Goal: Information Seeking & Learning: Learn about a topic

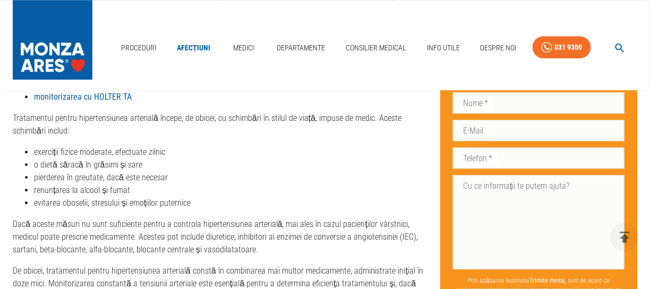
scroll to position [2262, 0]
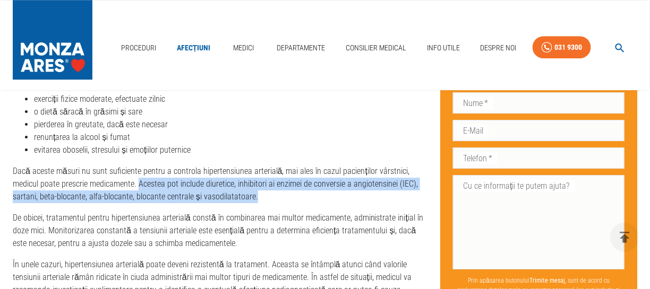
drag, startPoint x: 141, startPoint y: 183, endPoint x: 273, endPoint y: 196, distance: 132.9
click at [273, 196] on p "Dacă aceste măsuri nu sunt suficiente pentru a controla hipertensiunea arterial…" at bounding box center [218, 184] width 410 height 38
click at [283, 183] on p "Dacă aceste măsuri nu sunt suficiente pentru a controla hipertensiunea arterial…" at bounding box center [218, 184] width 410 height 38
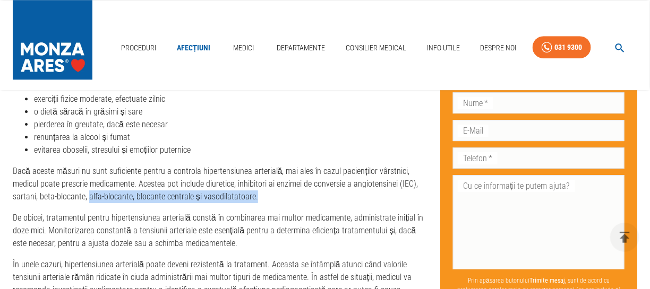
drag, startPoint x: 88, startPoint y: 196, endPoint x: 261, endPoint y: 202, distance: 173.2
click at [261, 202] on p "Dacă aceste măsuri nu sunt suficiente pentru a controla hipertensiunea arterial…" at bounding box center [218, 184] width 410 height 38
click at [262, 201] on p "Dacă aceste măsuri nu sunt suficiente pentru a controla hipertensiunea arterial…" at bounding box center [218, 184] width 410 height 38
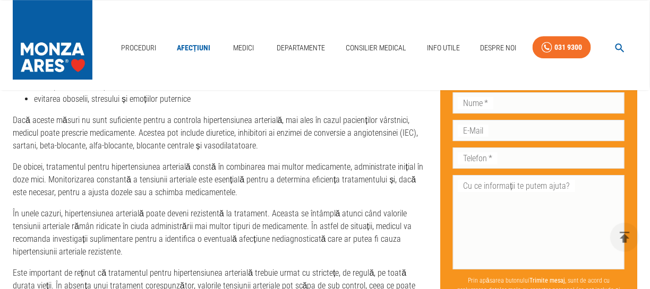
scroll to position [2315, 0]
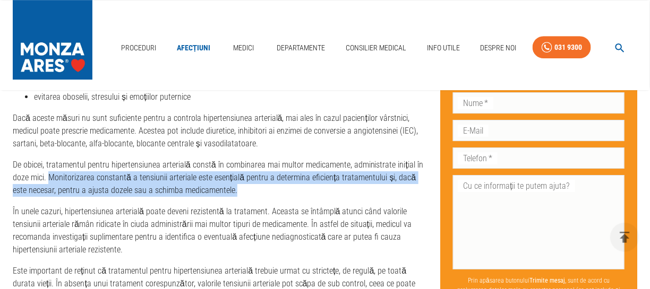
drag, startPoint x: 48, startPoint y: 175, endPoint x: 412, endPoint y: 192, distance: 364.6
click at [412, 192] on p "De obicei, tratamentul pentru hipertensiunea arterială constă în combinarea mai…" at bounding box center [218, 178] width 410 height 38
click at [248, 186] on p "De obicei, tratamentul pentru hipertensiunea arterială constă în combinarea mai…" at bounding box center [218, 178] width 410 height 38
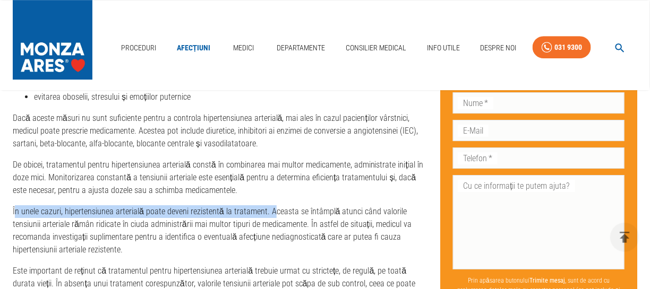
drag, startPoint x: 15, startPoint y: 211, endPoint x: 270, endPoint y: 211, distance: 255.4
click at [270, 211] on p "În unele cazuri, hipertensiunea arterială poate deveni rezistentă la tratament.…" at bounding box center [218, 230] width 410 height 51
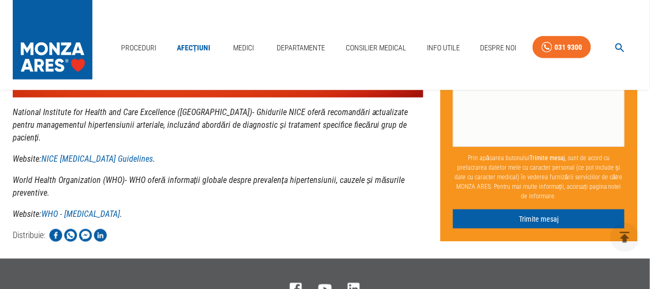
scroll to position [3018, 0]
